Goal: Task Accomplishment & Management: Manage account settings

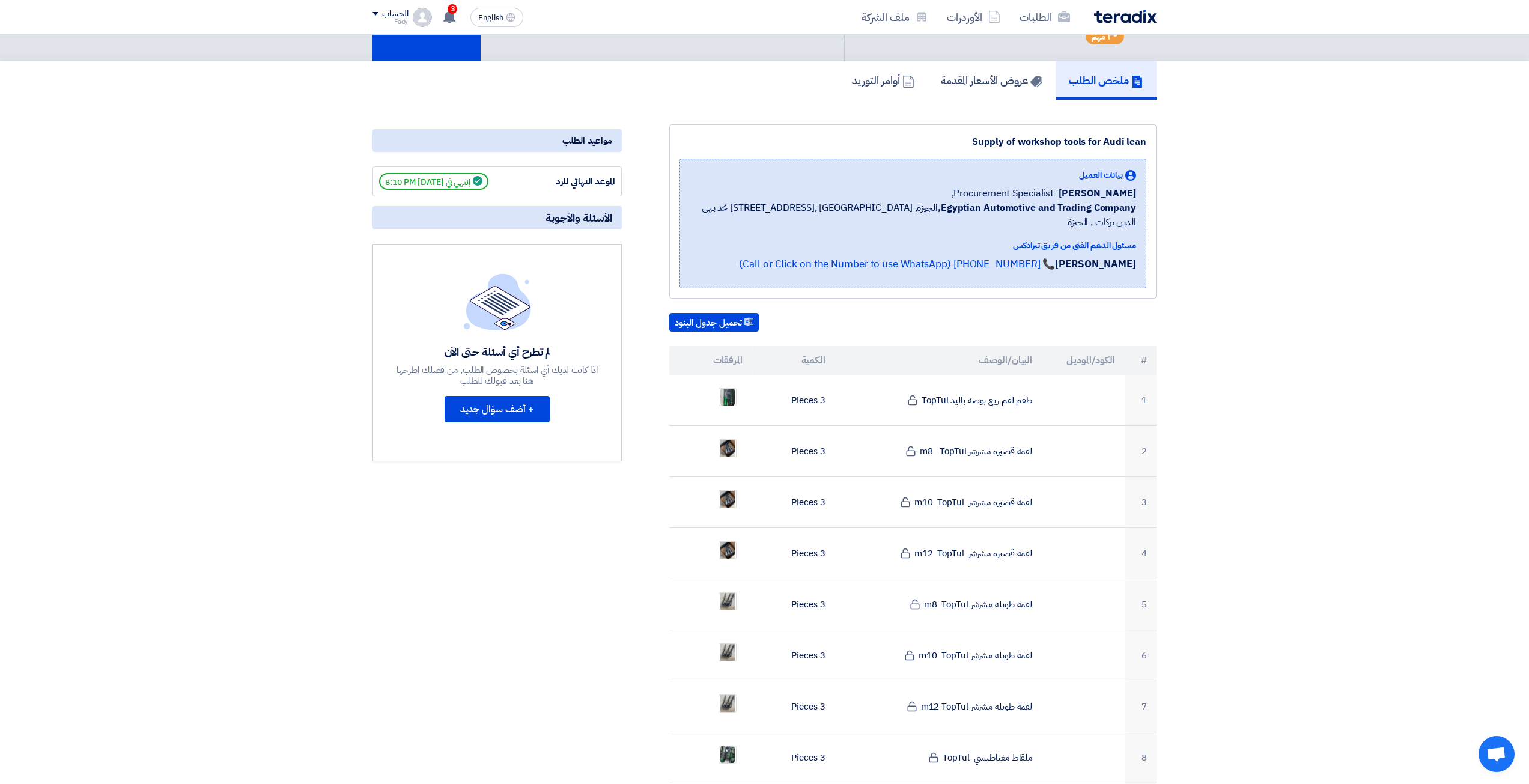
scroll to position [60, 0]
click at [1114, 11] on img at bounding box center [1124, 16] width 63 height 14
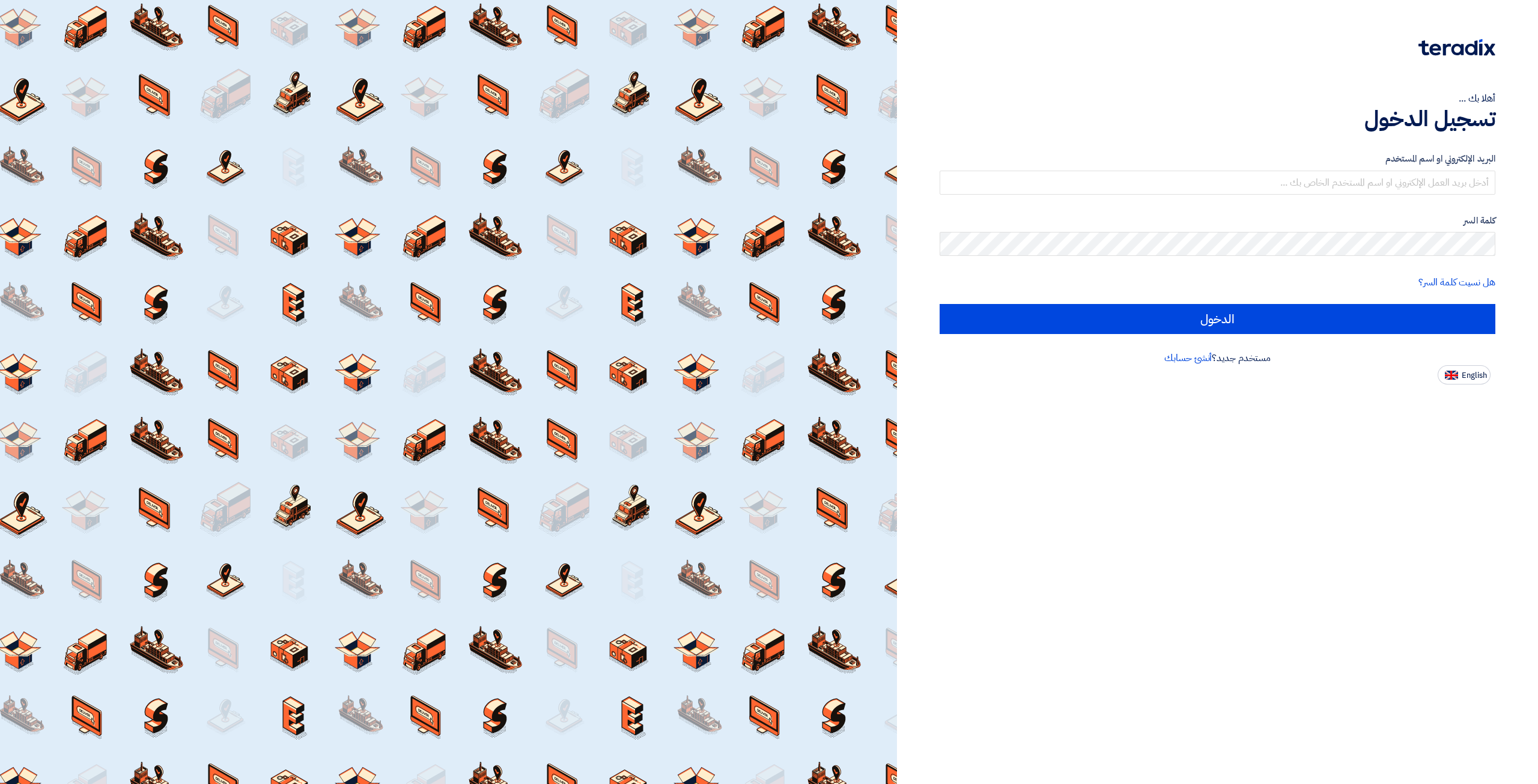
drag, startPoint x: 1403, startPoint y: 128, endPoint x: 1391, endPoint y: 166, distance: 39.8
click at [1401, 130] on h1 "تسجيل الدخول" at bounding box center [1217, 118] width 556 height 27
click at [1387, 180] on input "text" at bounding box center [1217, 183] width 556 height 24
type input "elite@elitegeneralsupplies.org"
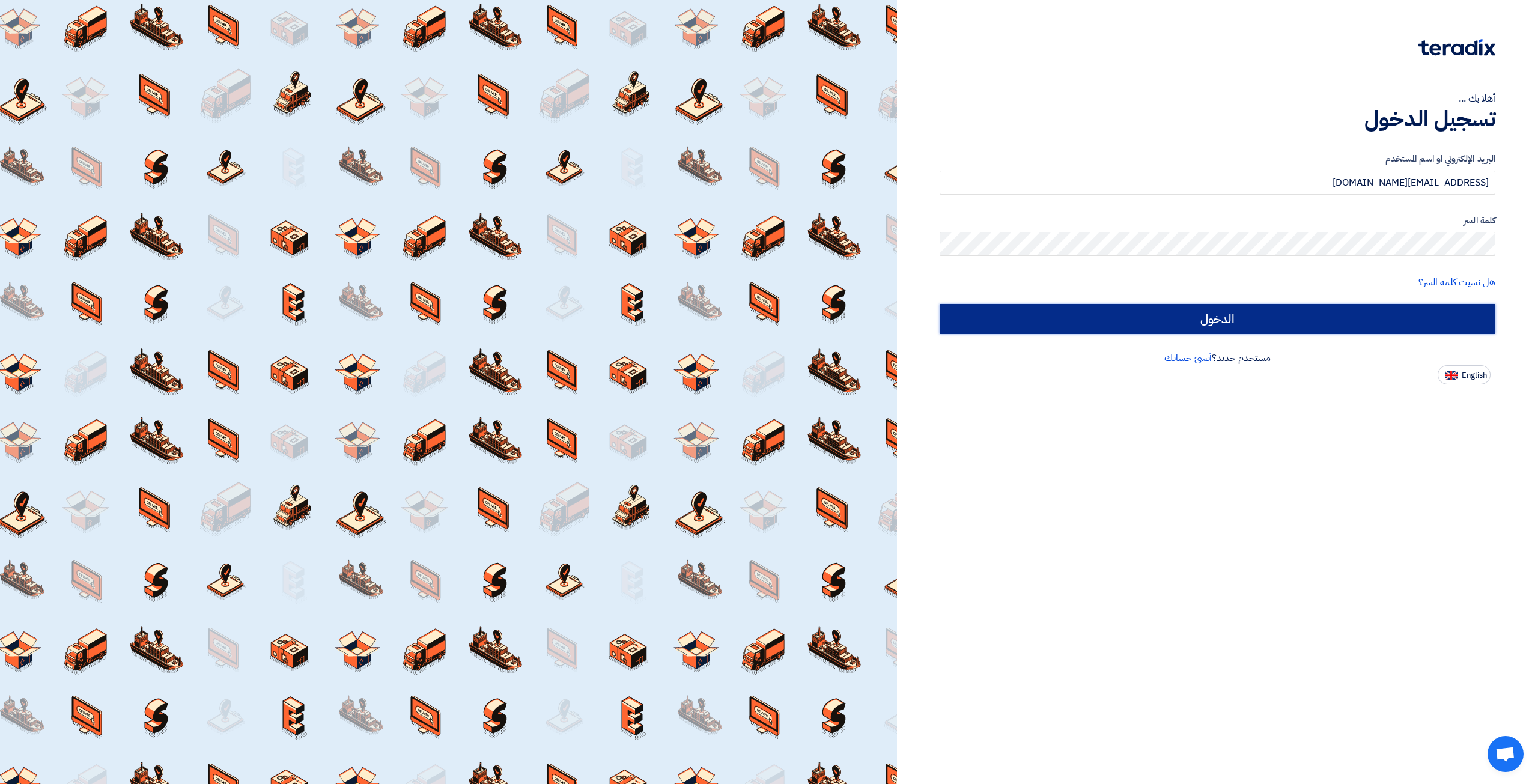
click at [1169, 316] on input "الدخول" at bounding box center [1217, 319] width 556 height 30
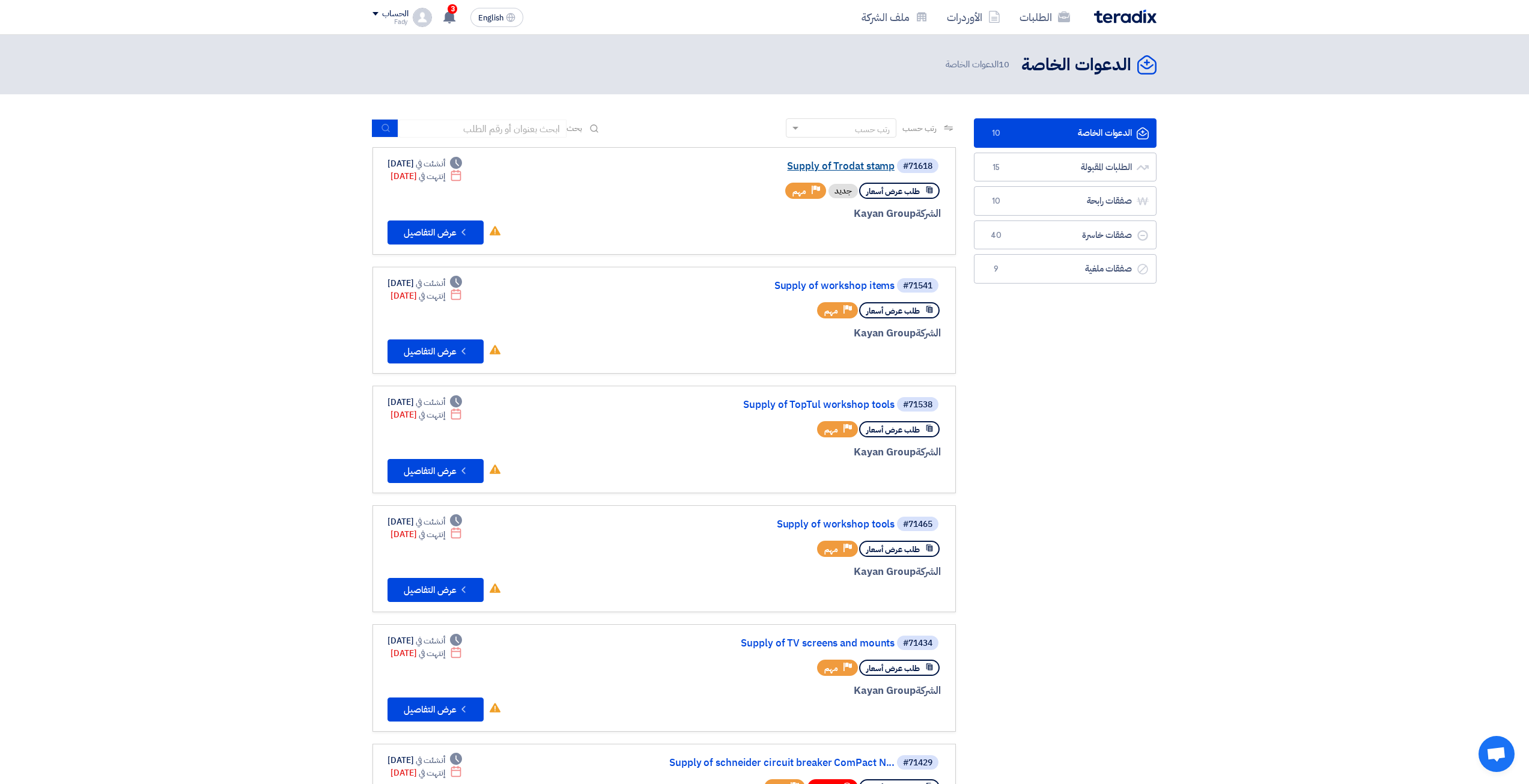
click at [837, 171] on link "Supply of Trodat stamp" at bounding box center [774, 166] width 240 height 11
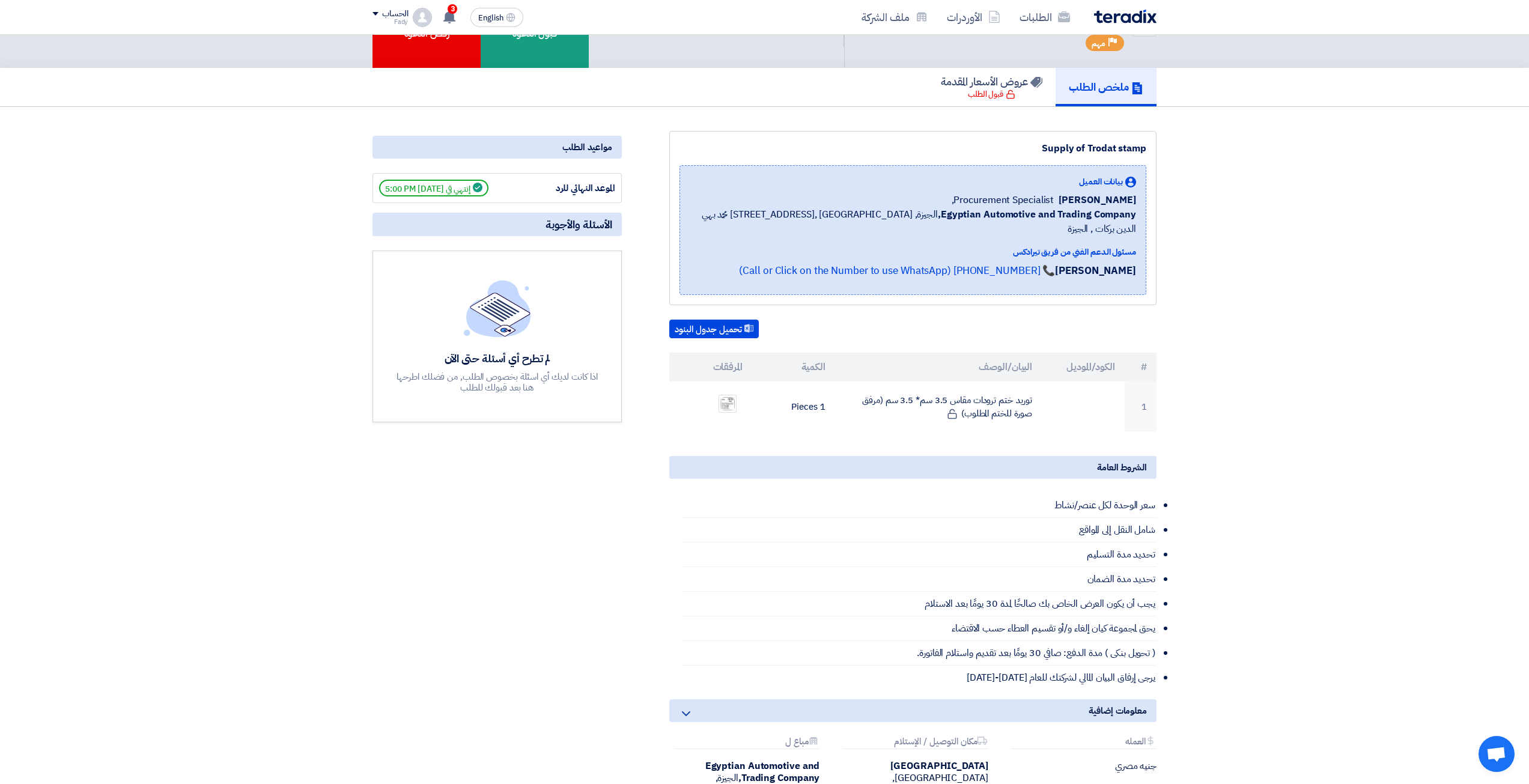
scroll to position [60, 0]
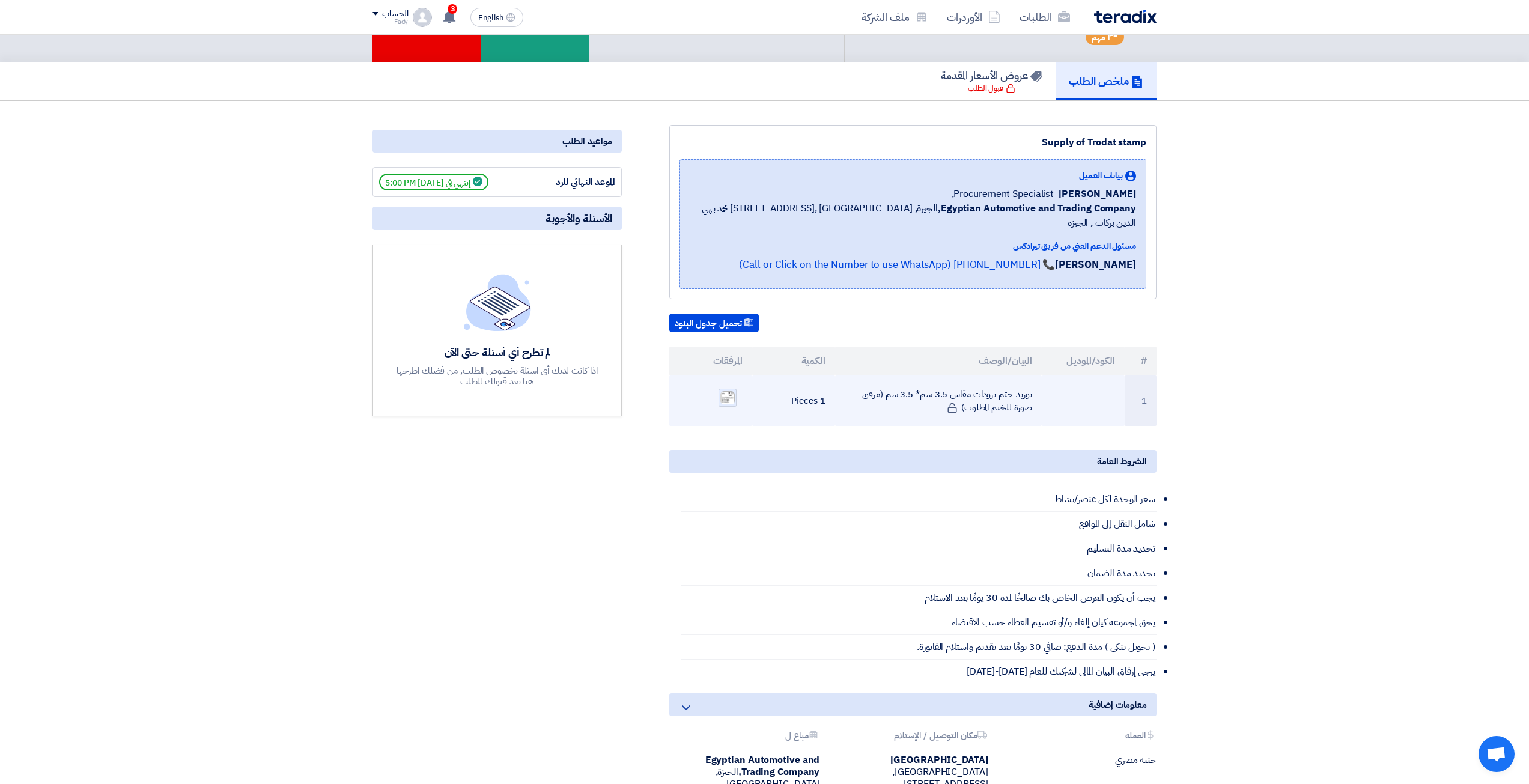
click at [719, 392] on div at bounding box center [727, 397] width 18 height 18
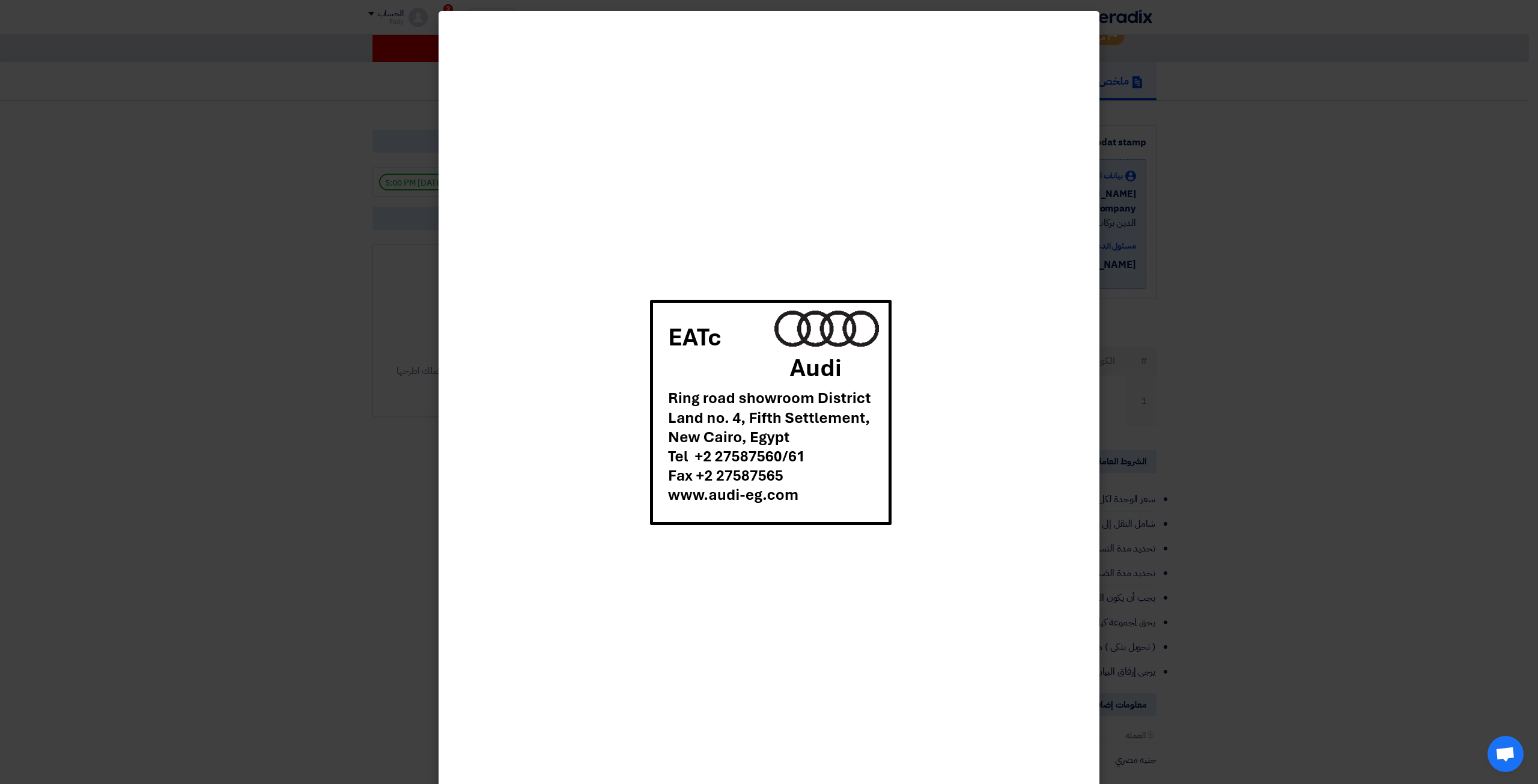
click at [700, 425] on img at bounding box center [770, 412] width 255 height 238
click at [712, 422] on img at bounding box center [770, 412] width 255 height 238
click at [712, 422] on img at bounding box center [770, 412] width 255 height 238
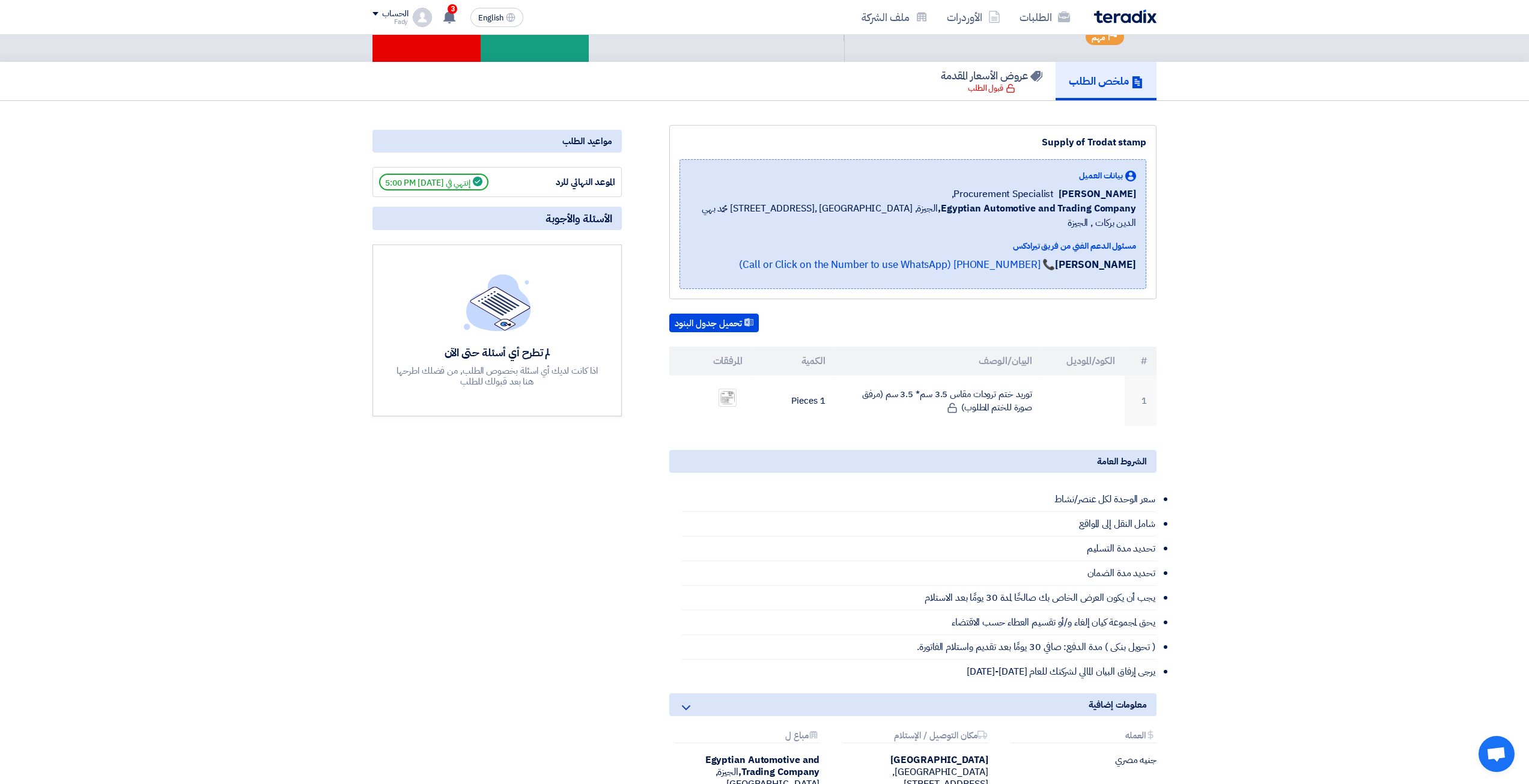
click at [628, 332] on div "مواعيد الطلب الموعد النهائي للرد إنتهي في 10/1/25, 5:00 PM الأسئلة والأجوبة لم …" at bounding box center [497, 484] width 267 height 718
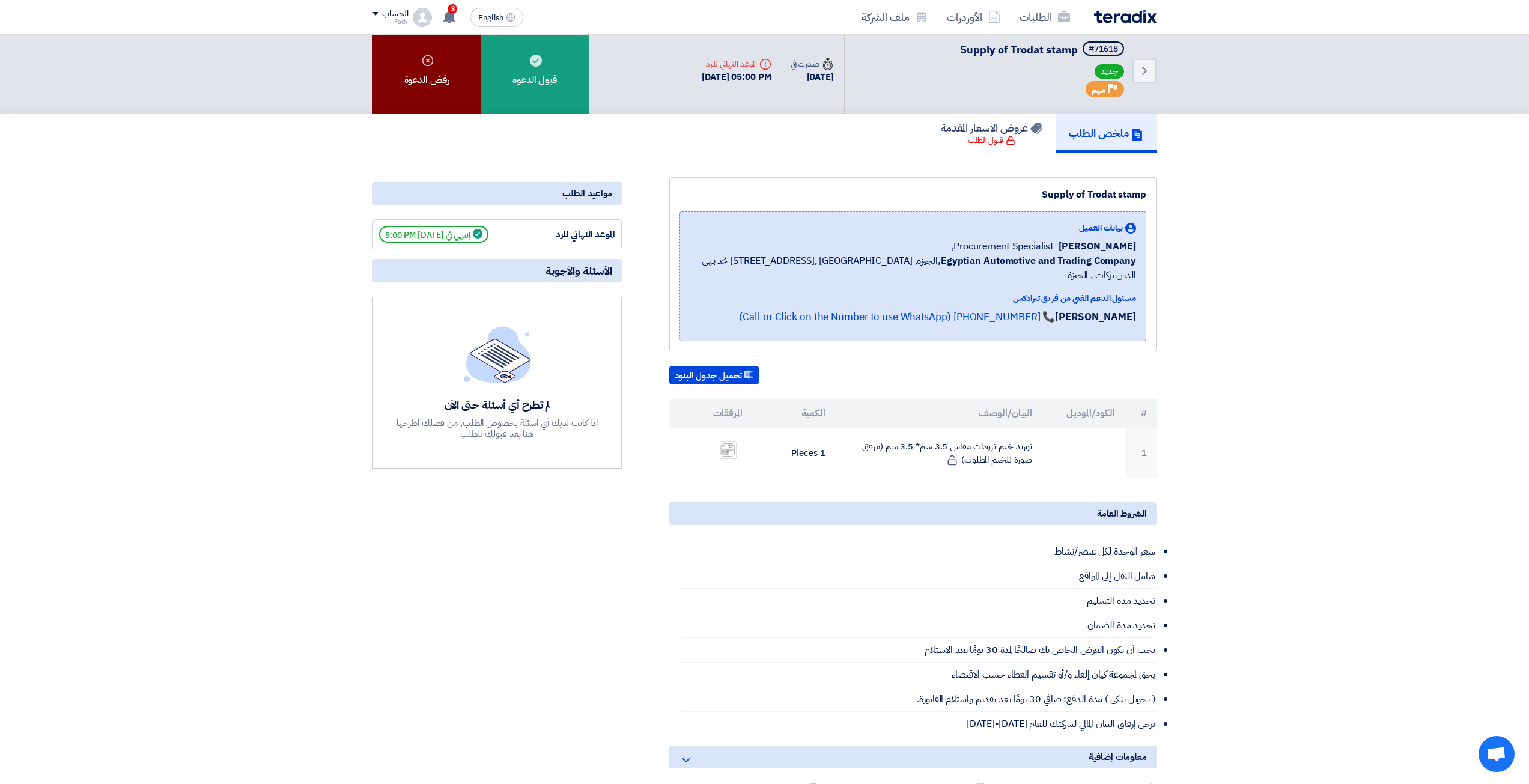
scroll to position [0, 0]
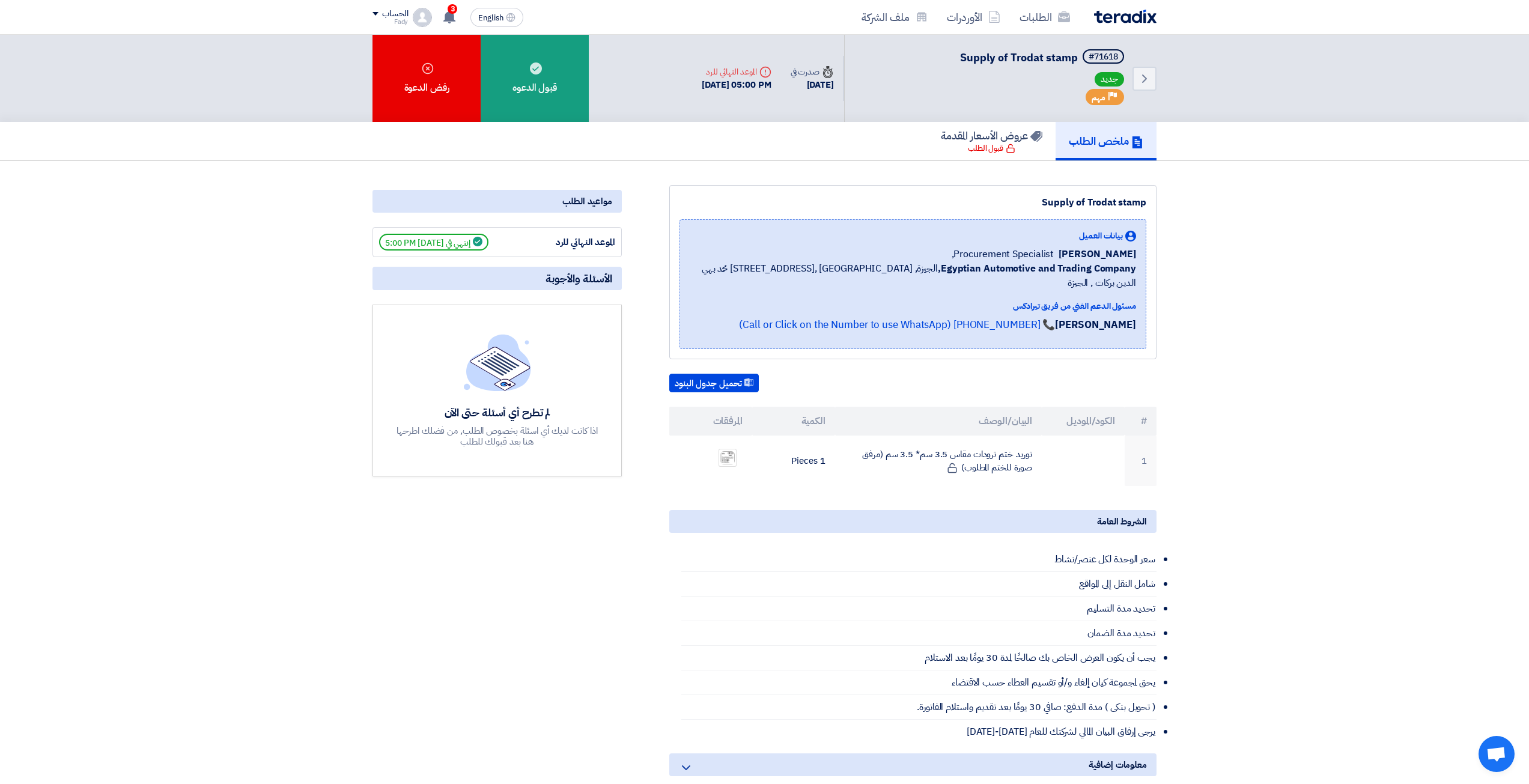
click at [1127, 16] on img at bounding box center [1124, 16] width 63 height 14
